Goal: Task Accomplishment & Management: Manage account settings

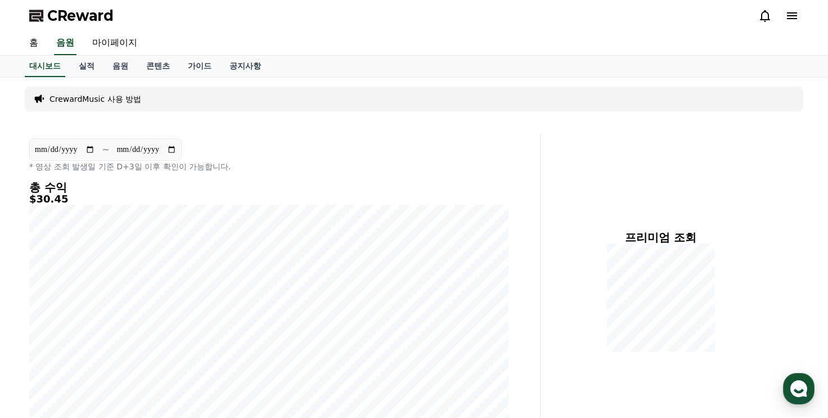
click at [74, 15] on span "CReward" at bounding box center [80, 16] width 66 height 18
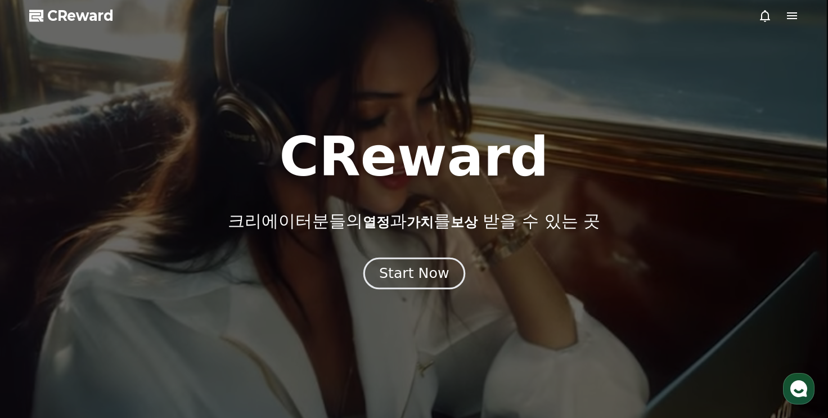
click at [397, 263] on button "Start Now" at bounding box center [414, 273] width 102 height 32
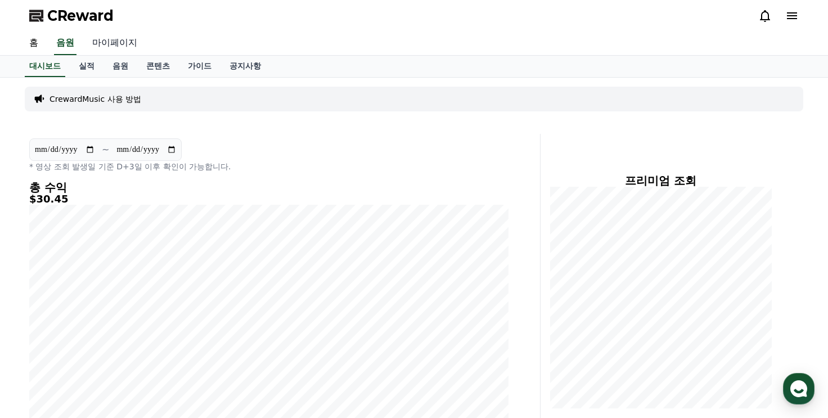
click at [106, 42] on link "마이페이지" at bounding box center [114, 43] width 63 height 24
select select "**********"
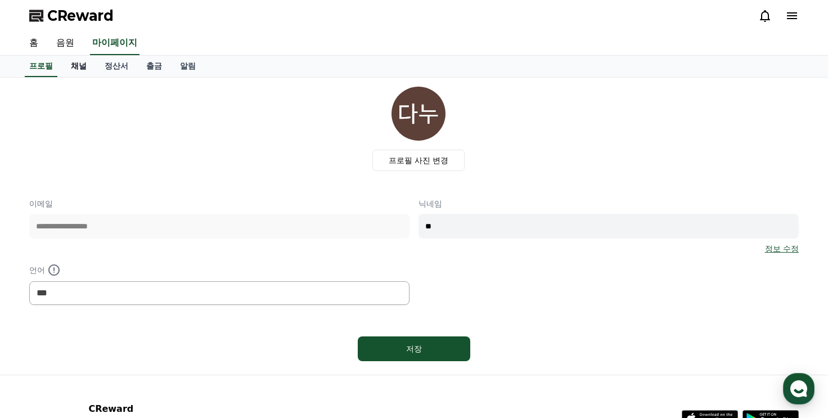
click at [85, 61] on link "채널" at bounding box center [79, 66] width 34 height 21
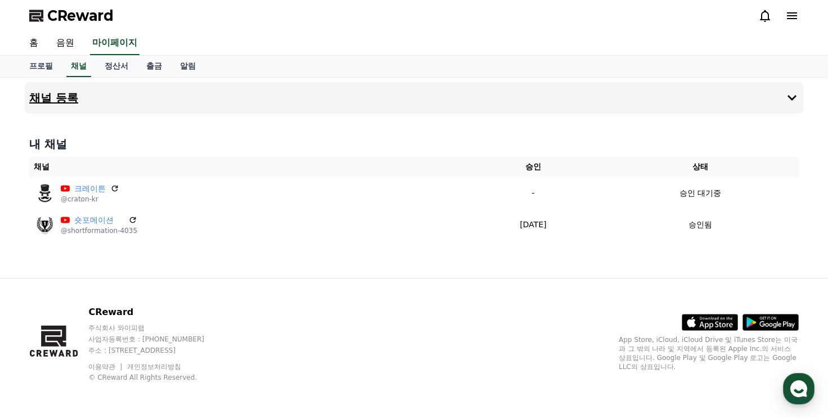
click at [534, 102] on button "채널 등록" at bounding box center [414, 97] width 778 height 31
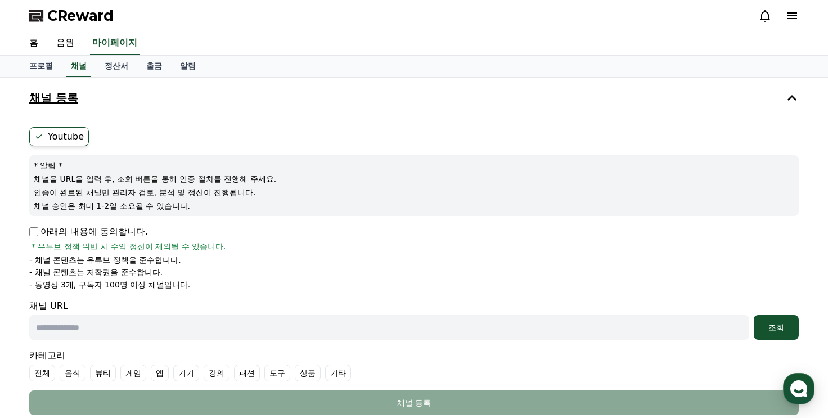
click at [299, 87] on button "채널 등록" at bounding box center [414, 97] width 778 height 31
